Goal: Task Accomplishment & Management: Use online tool/utility

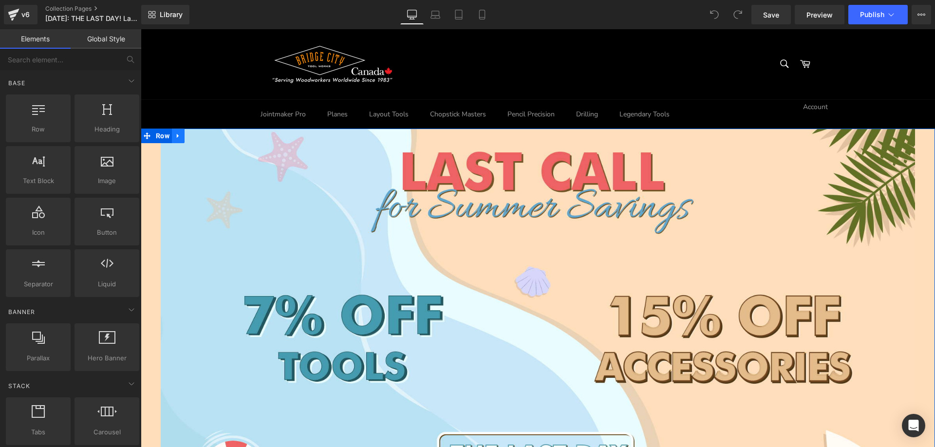
click at [177, 136] on icon at bounding box center [178, 136] width 2 height 4
click at [175, 137] on icon at bounding box center [178, 136] width 7 height 7
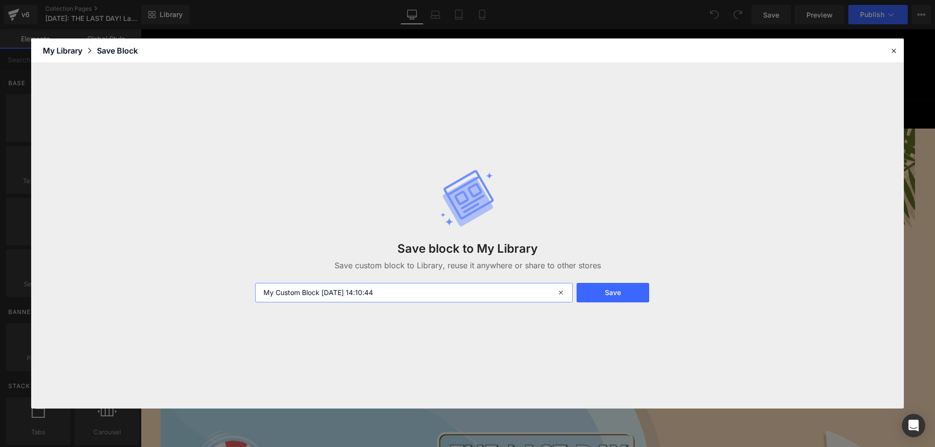
drag, startPoint x: 406, startPoint y: 294, endPoint x: 172, endPoint y: 290, distance: 233.9
click at [170, 290] on div "Save block to My Library Save custom block to Library, reuse it anywhere or sha…" at bounding box center [467, 236] width 873 height 346
paste input "Happy Thanksgiving Feast"
type input "Happy Thanksgiving Feast"
click at [614, 291] on button "Save" at bounding box center [613, 292] width 73 height 19
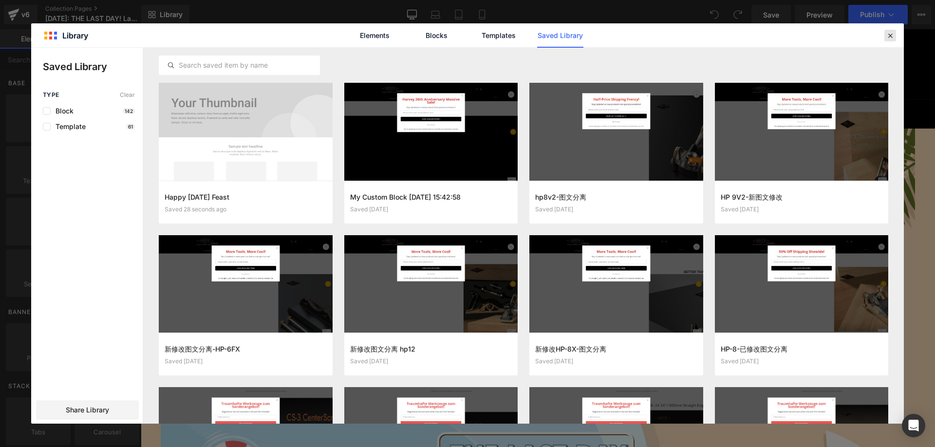
click at [891, 38] on icon at bounding box center [890, 35] width 9 height 9
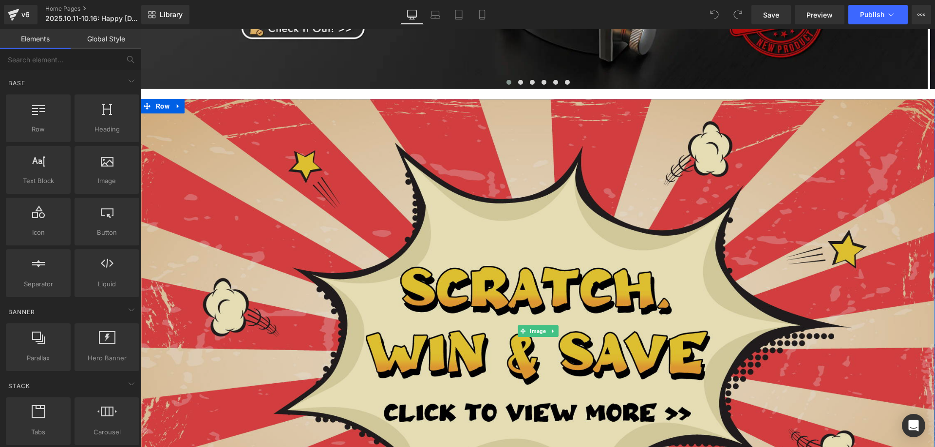
scroll to position [244, 0]
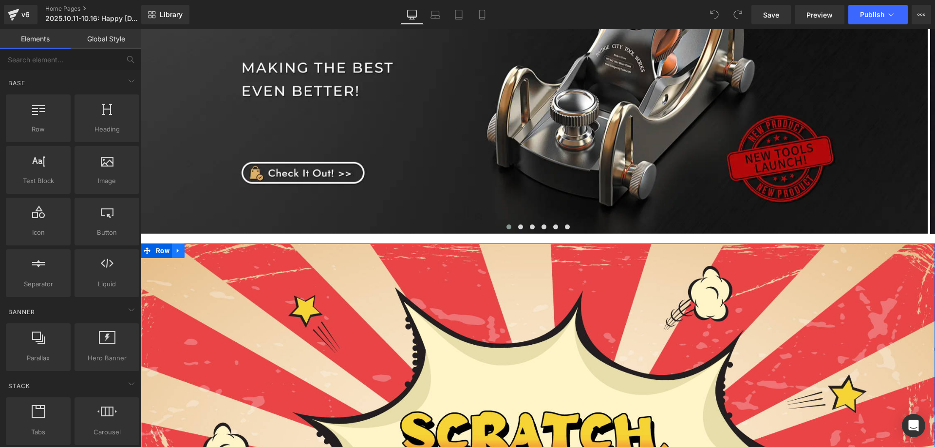
click at [181, 251] on link at bounding box center [178, 251] width 13 height 15
click at [200, 251] on icon at bounding box center [203, 250] width 7 height 7
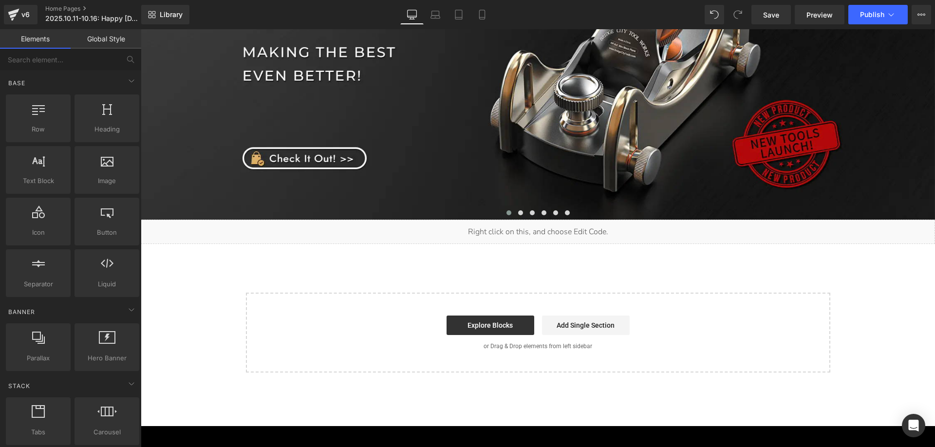
scroll to position [292, 0]
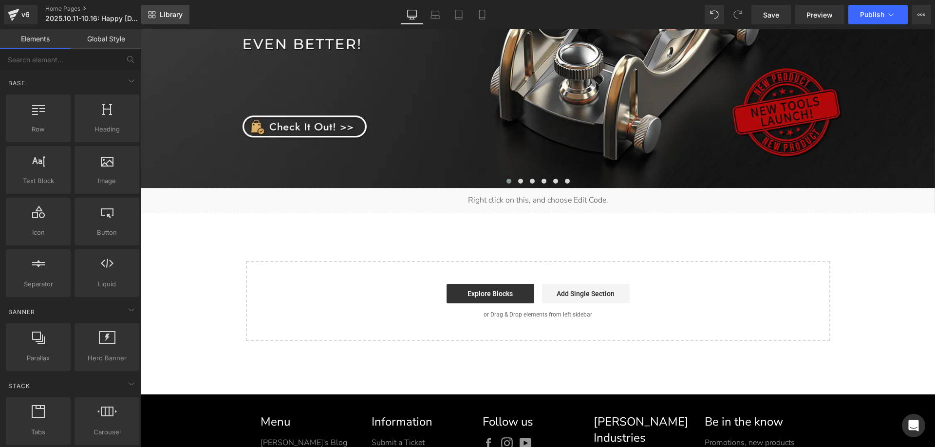
click at [169, 15] on span "Library" at bounding box center [171, 14] width 23 height 9
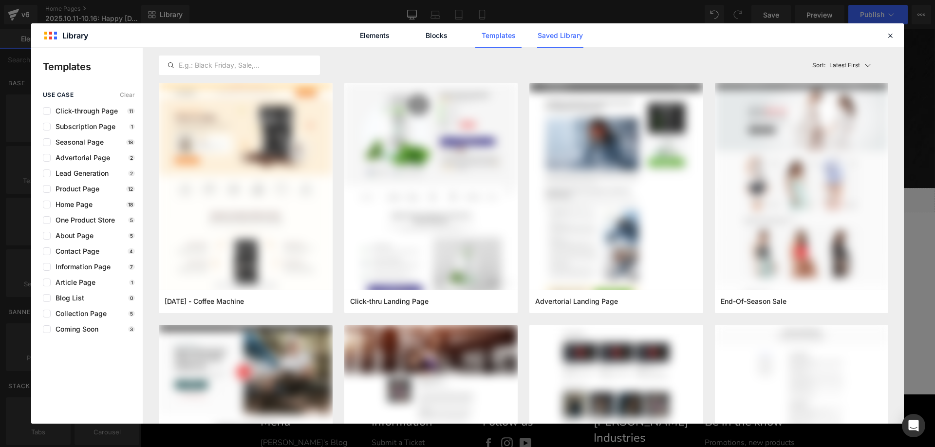
click at [555, 34] on link "Saved Library" at bounding box center [560, 35] width 46 height 24
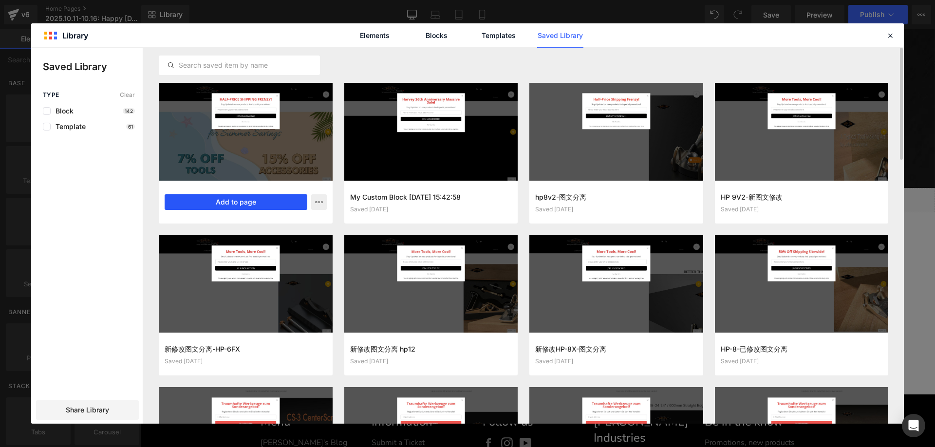
click at [243, 201] on button "Add to page" at bounding box center [236, 202] width 143 height 16
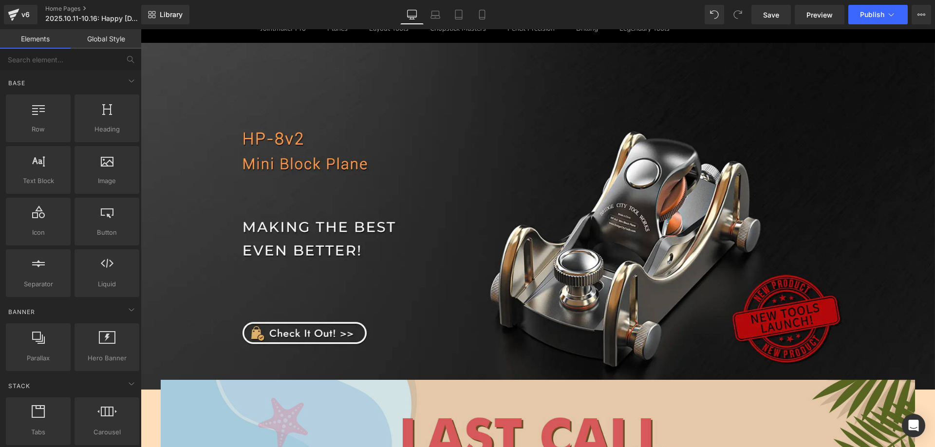
scroll to position [281, 0]
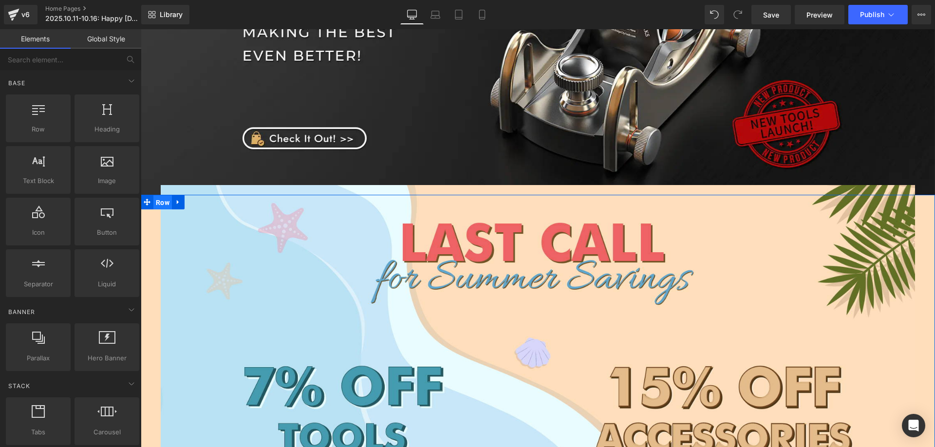
click at [159, 200] on span "Row" at bounding box center [162, 202] width 19 height 15
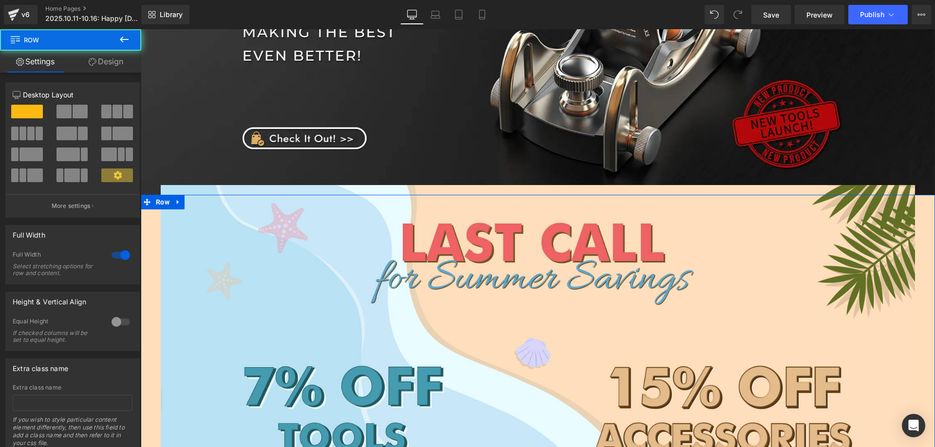
click at [110, 62] on link "Design" at bounding box center [106, 62] width 71 height 22
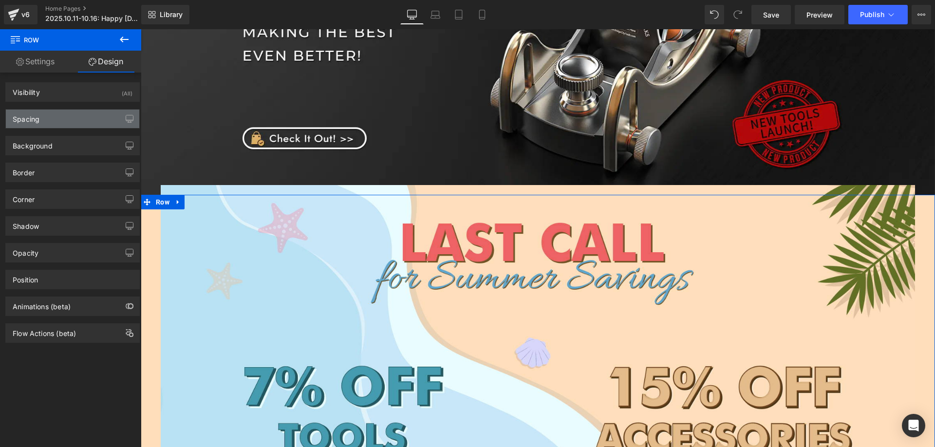
click at [47, 119] on div "Spacing" at bounding box center [72, 119] width 133 height 19
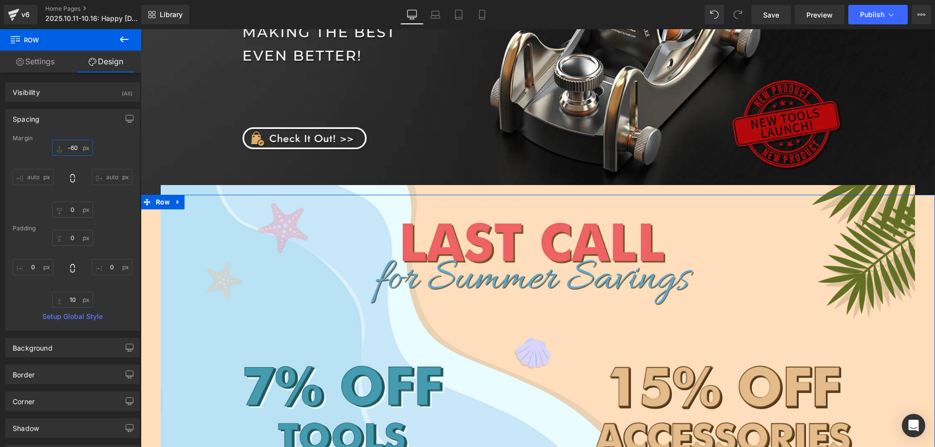
click at [79, 152] on input "-60" at bounding box center [72, 148] width 41 height 16
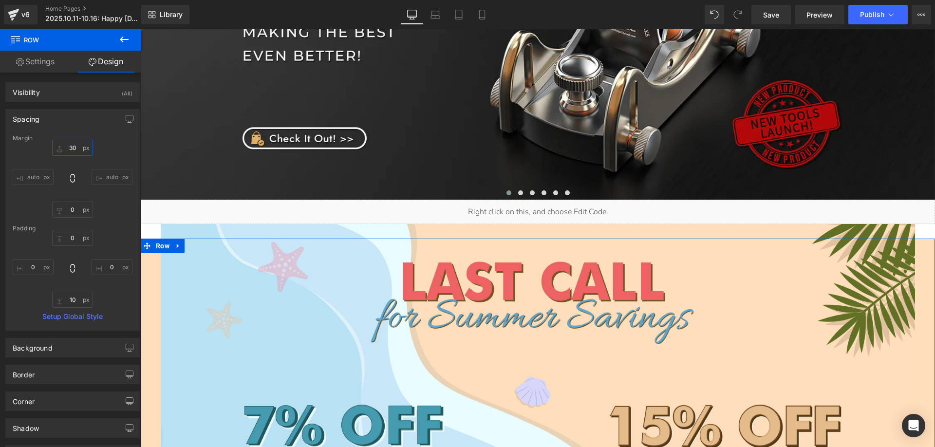
drag, startPoint x: 75, startPoint y: 148, endPoint x: 57, endPoint y: 145, distance: 18.8
click at [57, 145] on input "30" at bounding box center [72, 148] width 41 height 16
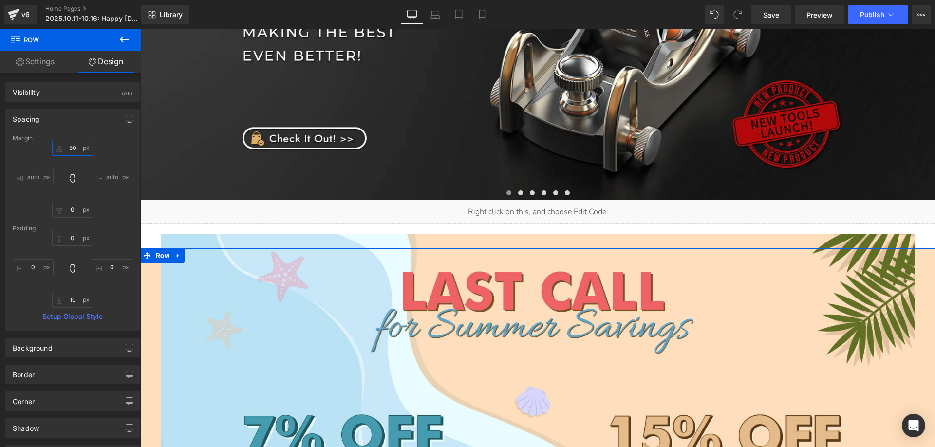
type input "5"
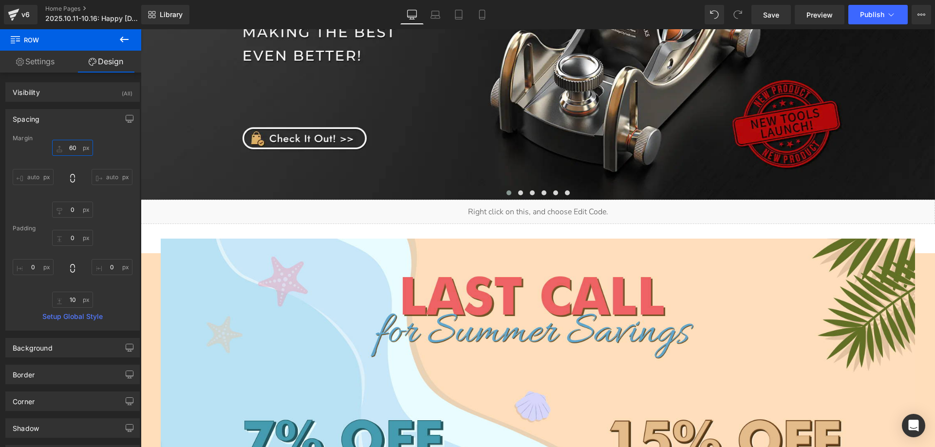
type input "60"
click at [124, 38] on icon at bounding box center [124, 40] width 12 height 12
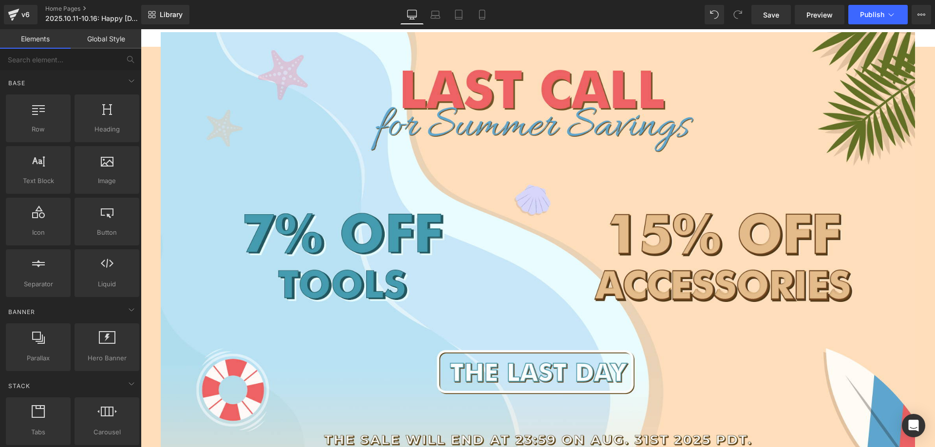
scroll to position [378, 0]
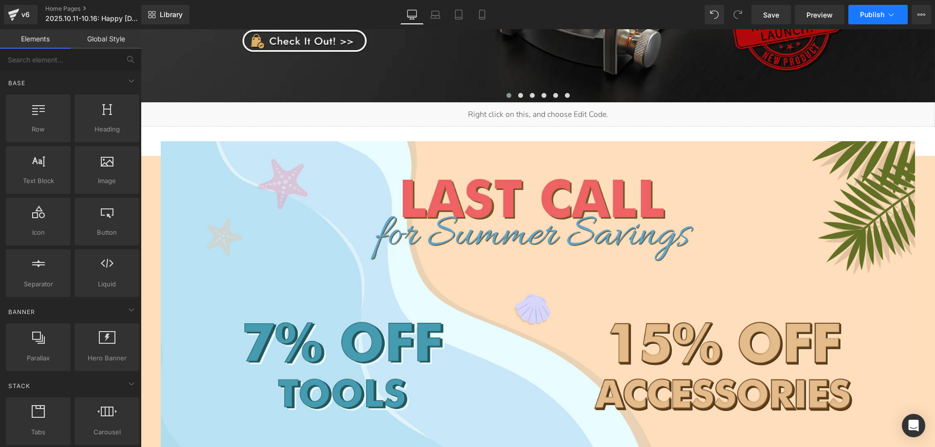
click at [866, 18] on span "Publish" at bounding box center [872, 15] width 24 height 8
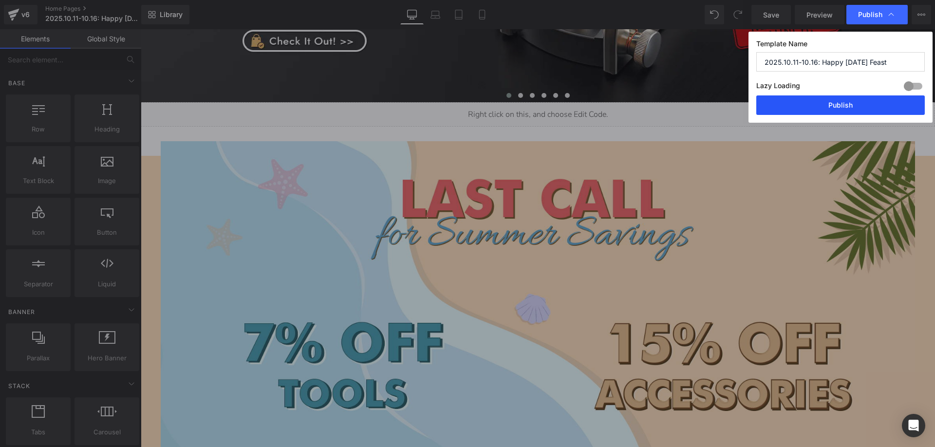
click at [809, 106] on button "Publish" at bounding box center [841, 104] width 169 height 19
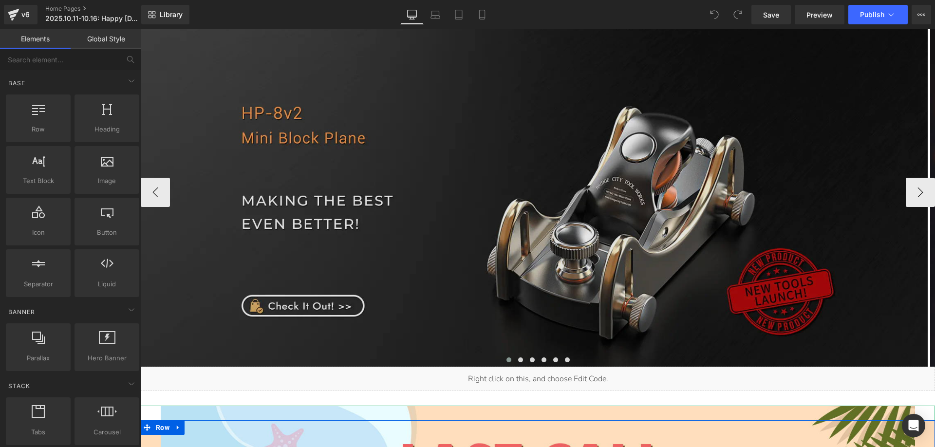
scroll to position [49, 0]
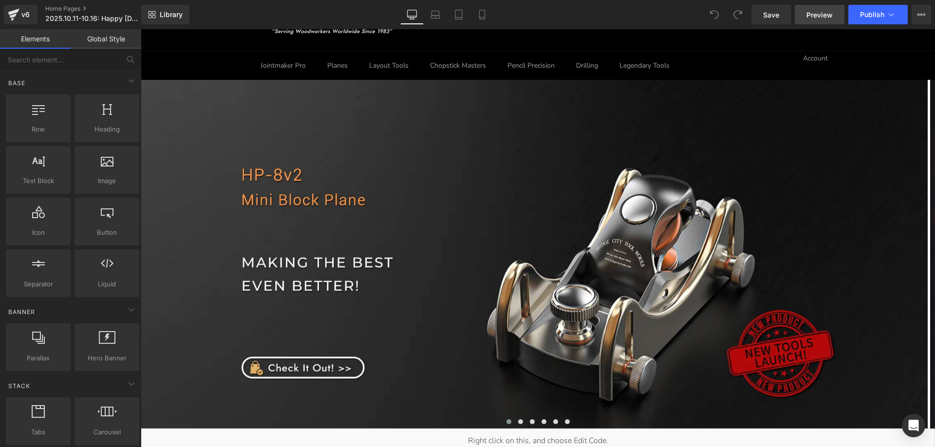
click at [815, 13] on span "Preview" at bounding box center [820, 15] width 26 height 10
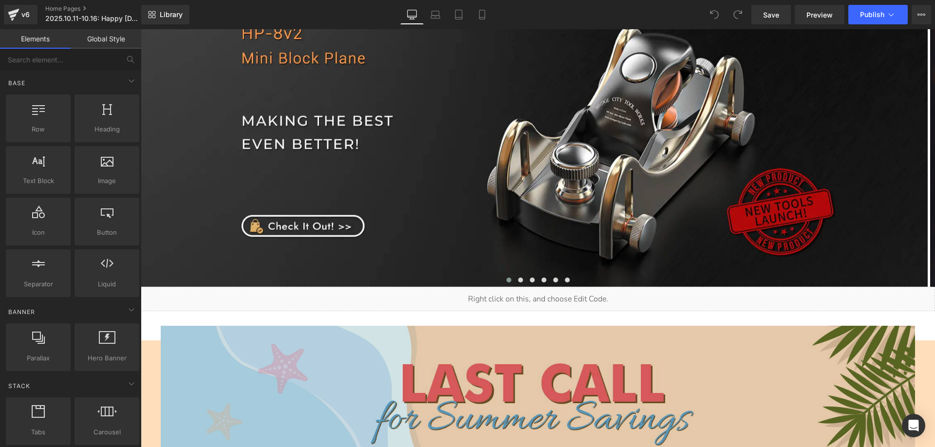
scroll to position [341, 0]
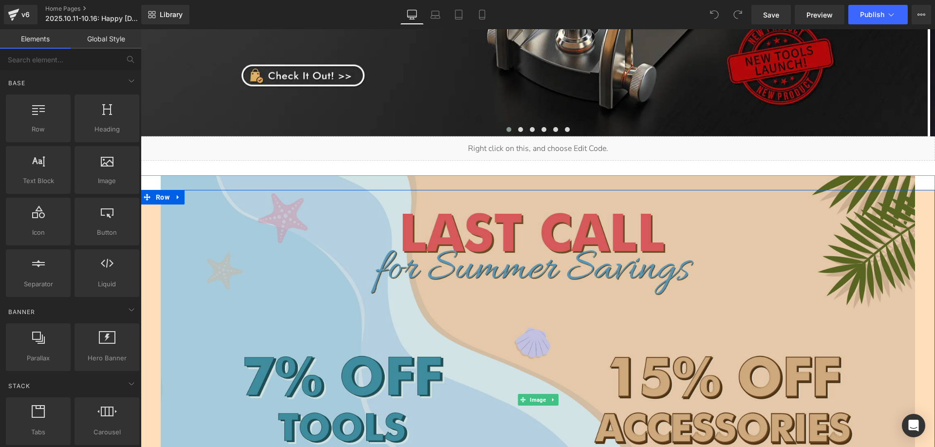
click at [330, 328] on img at bounding box center [538, 399] width 755 height 449
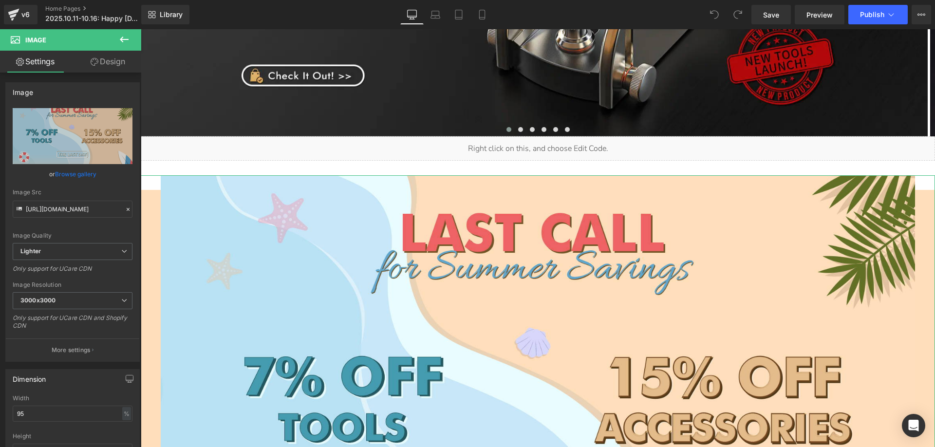
click at [115, 59] on link "Design" at bounding box center [108, 62] width 71 height 22
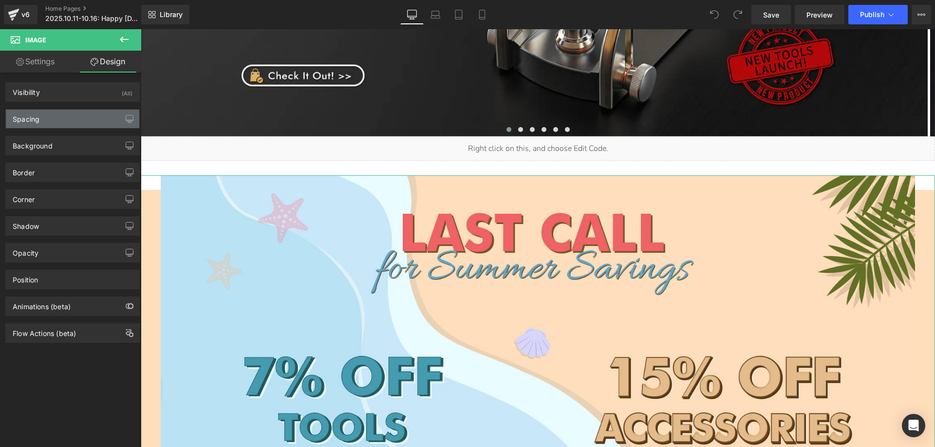
click at [50, 116] on div "Spacing" at bounding box center [72, 119] width 133 height 19
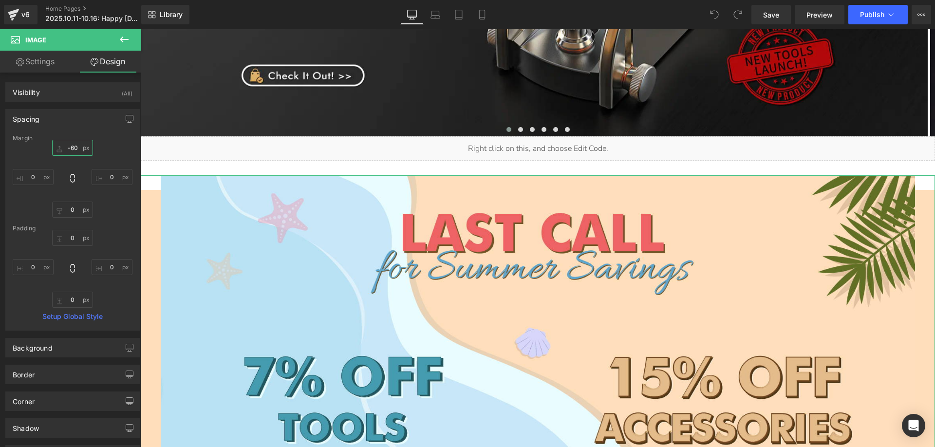
click at [72, 143] on input "-60" at bounding box center [72, 148] width 41 height 16
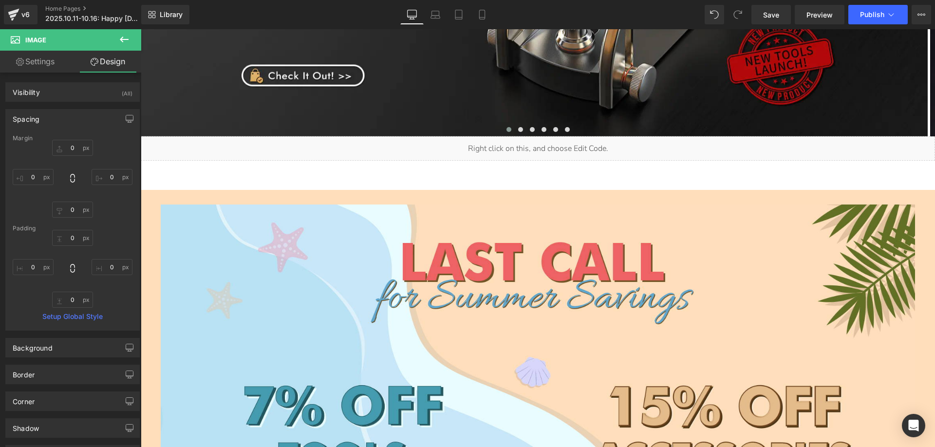
drag, startPoint x: 129, startPoint y: 40, endPoint x: 24, endPoint y: 32, distance: 105.0
click at [129, 39] on icon at bounding box center [124, 40] width 12 height 12
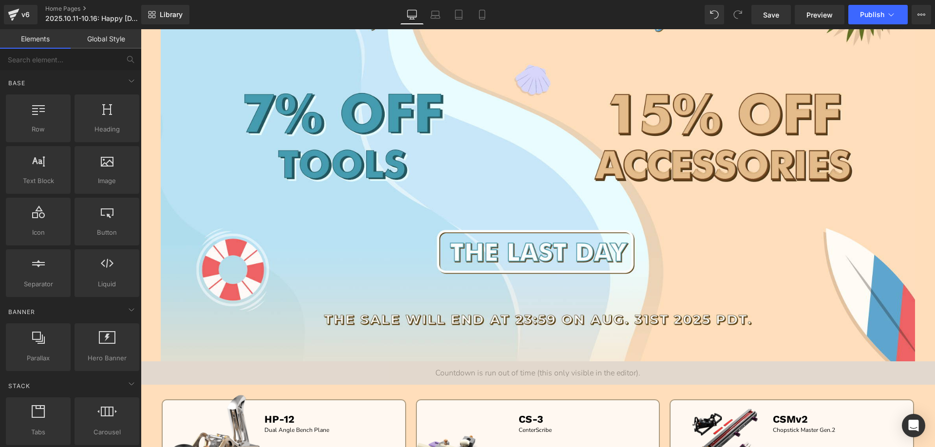
scroll to position [926, 0]
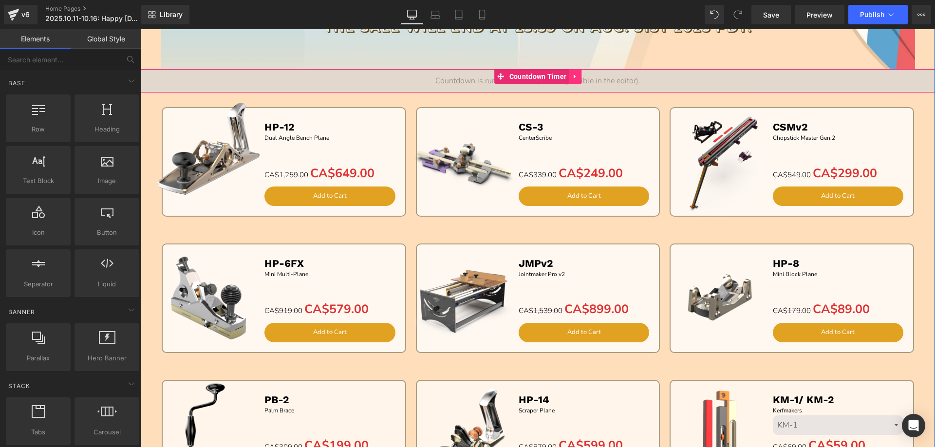
click at [574, 76] on icon at bounding box center [575, 76] width 7 height 7
click at [578, 79] on icon at bounding box center [581, 76] width 7 height 7
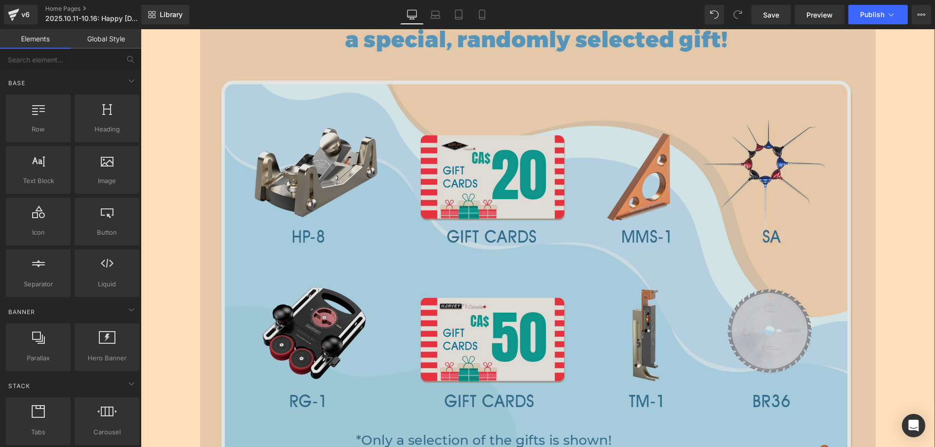
scroll to position [1952, 0]
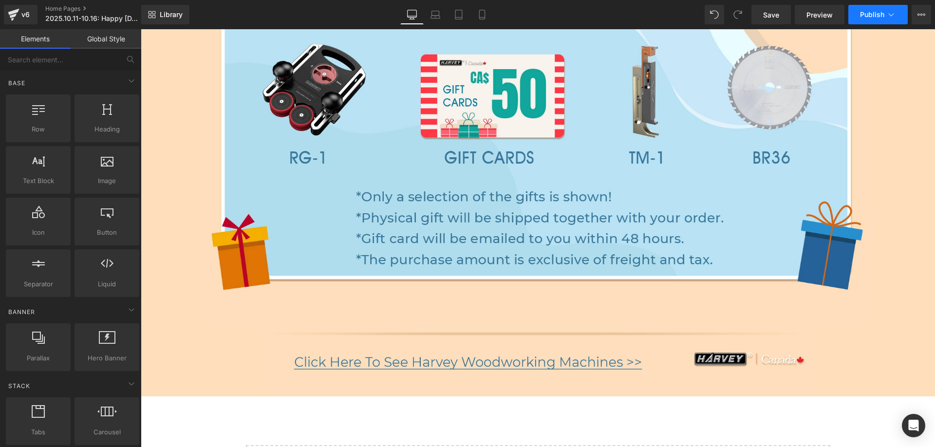
click at [873, 14] on span "Publish" at bounding box center [872, 15] width 24 height 8
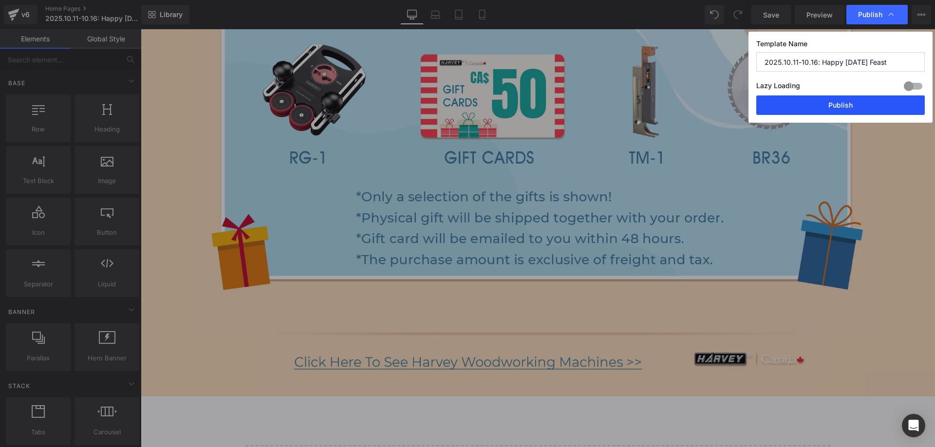
drag, startPoint x: 811, startPoint y: 100, endPoint x: 314, endPoint y: 174, distance: 502.4
click at [811, 100] on button "Publish" at bounding box center [841, 104] width 169 height 19
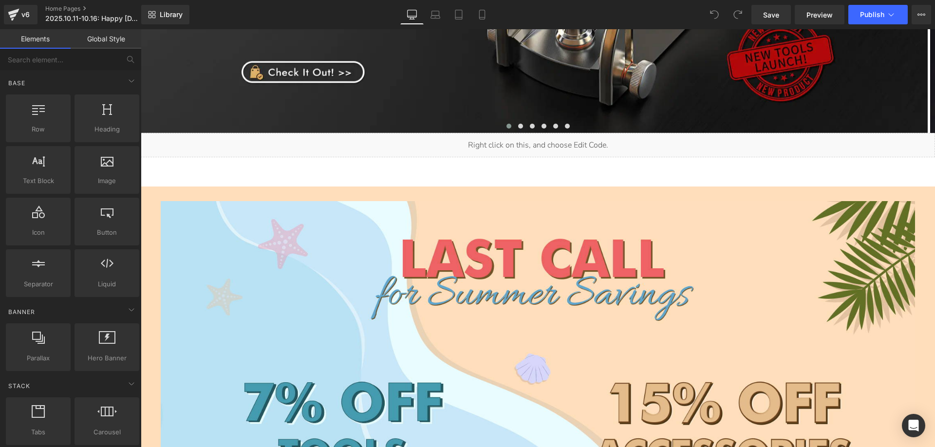
scroll to position [244, 0]
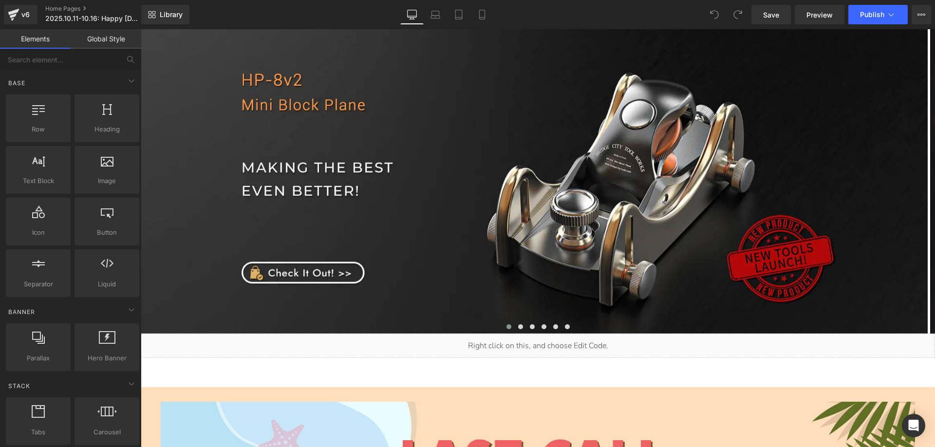
scroll to position [292, 0]
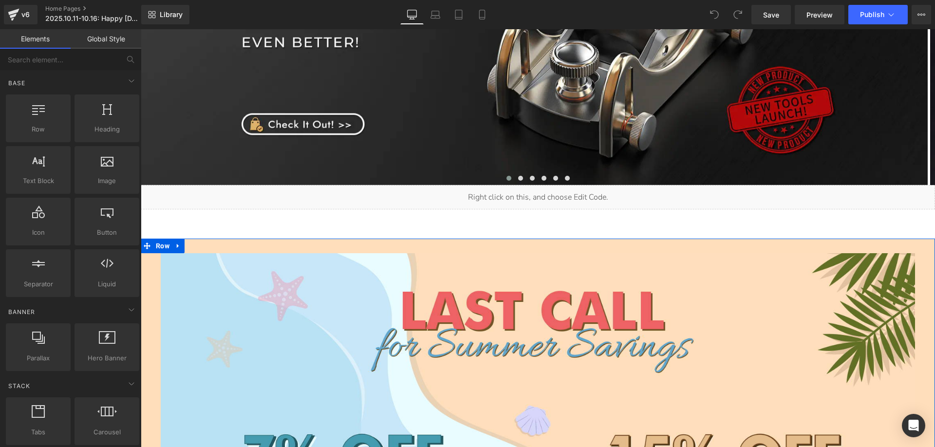
drag, startPoint x: 159, startPoint y: 246, endPoint x: 157, endPoint y: 238, distance: 7.7
click at [159, 246] on span "Row" at bounding box center [162, 246] width 19 height 15
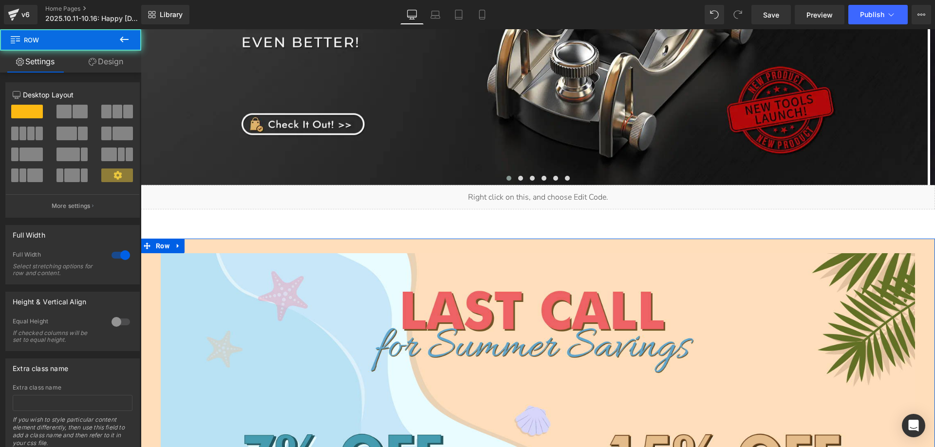
click at [111, 65] on link "Design" at bounding box center [106, 62] width 71 height 22
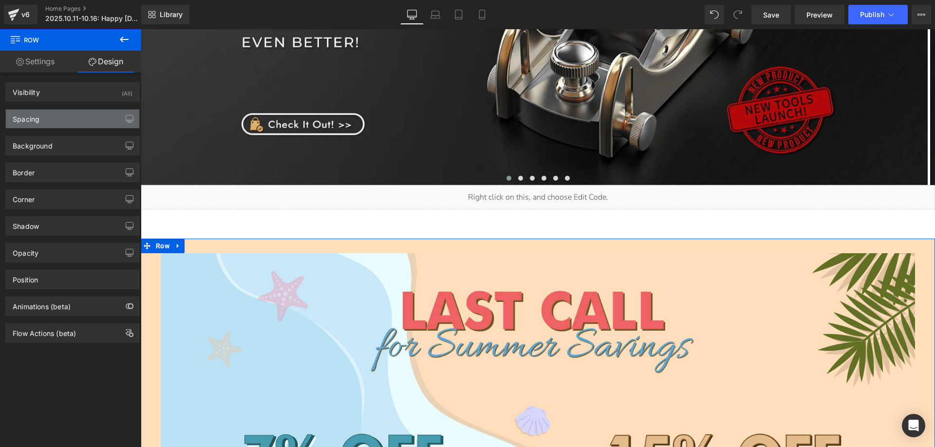
click at [40, 119] on div "Spacing" at bounding box center [72, 119] width 133 height 19
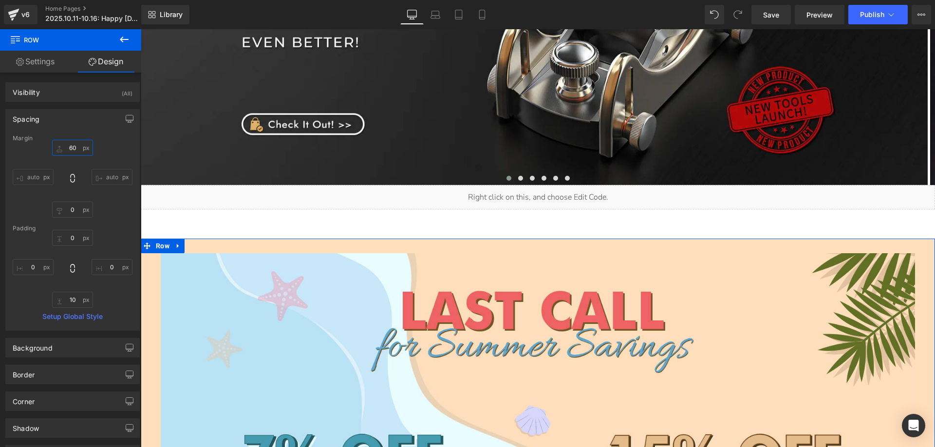
click at [76, 147] on input "60" at bounding box center [72, 148] width 41 height 16
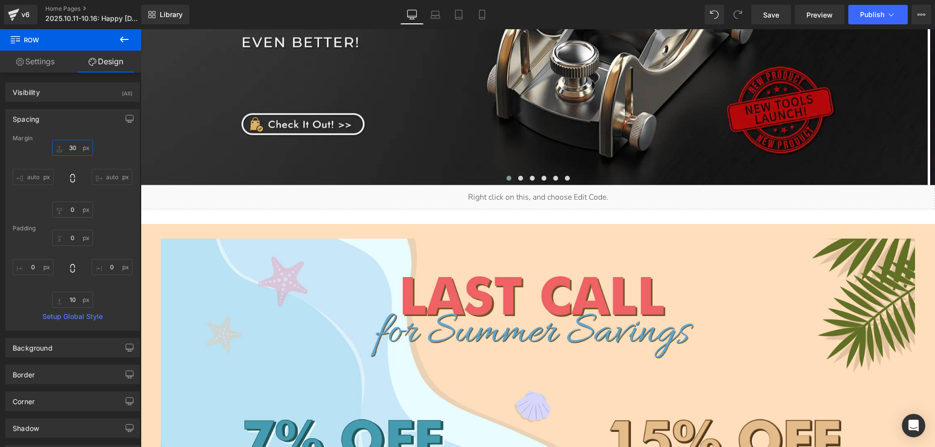
type input "30"
drag, startPoint x: 121, startPoint y: 37, endPoint x: 133, endPoint y: 41, distance: 12.0
click at [122, 38] on icon at bounding box center [124, 40] width 12 height 12
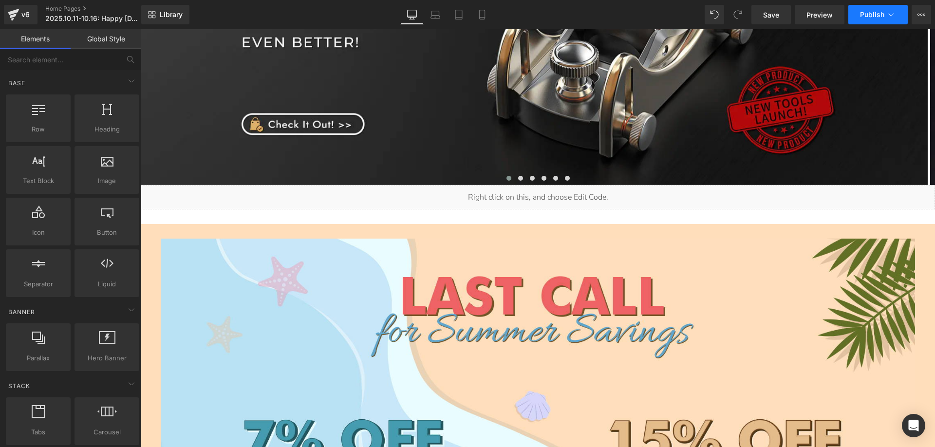
click at [867, 9] on button "Publish" at bounding box center [878, 14] width 59 height 19
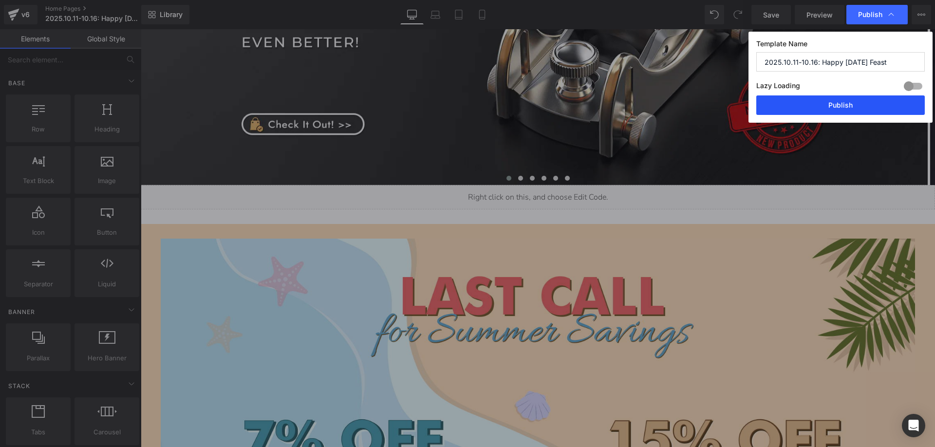
click at [821, 105] on button "Publish" at bounding box center [841, 104] width 169 height 19
